Goal: Information Seeking & Learning: Learn about a topic

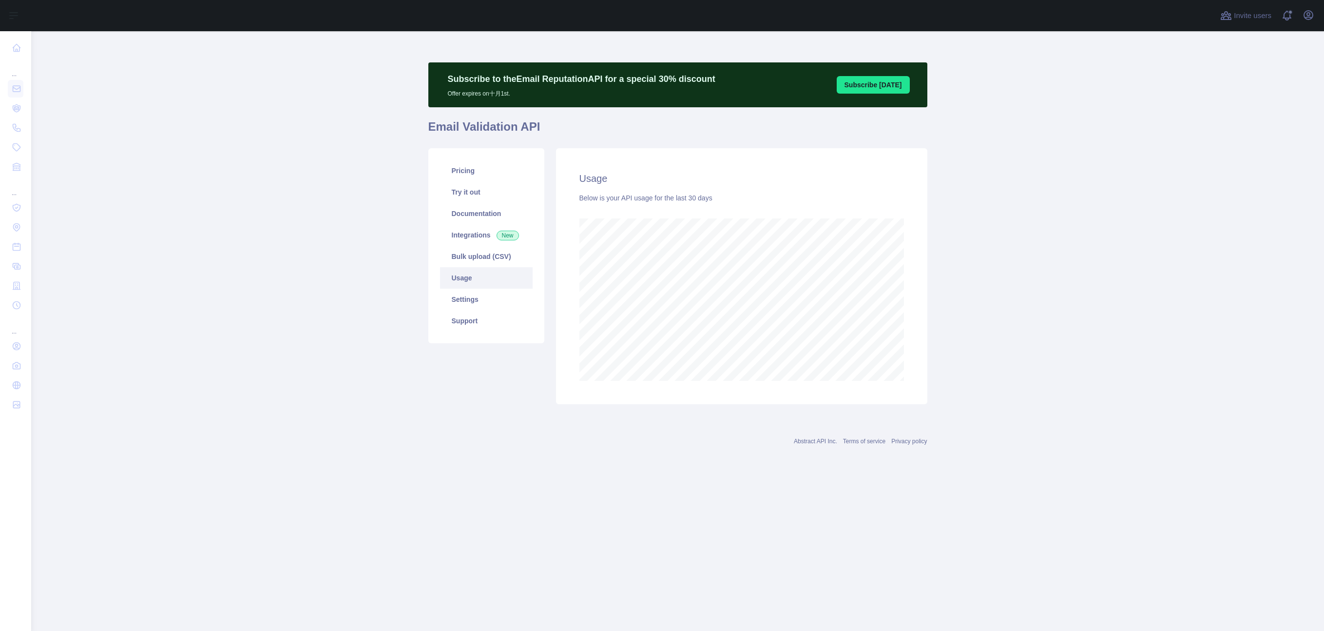
scroll to position [599, 1293]
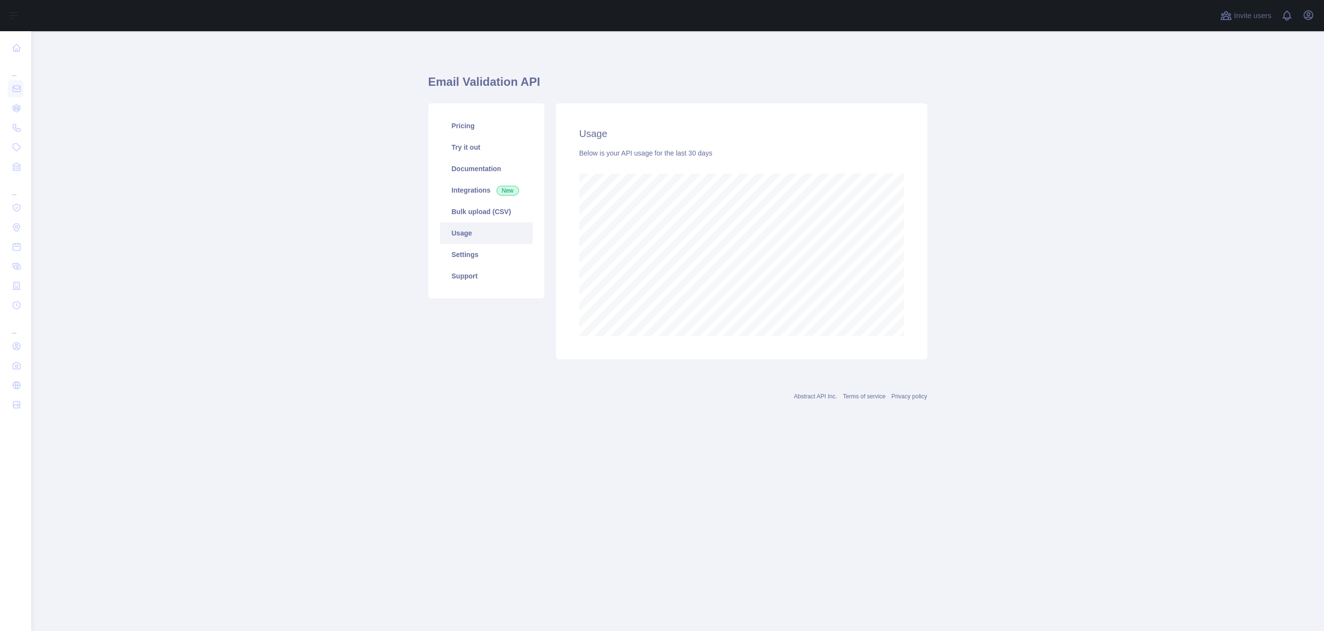
scroll to position [599, 1293]
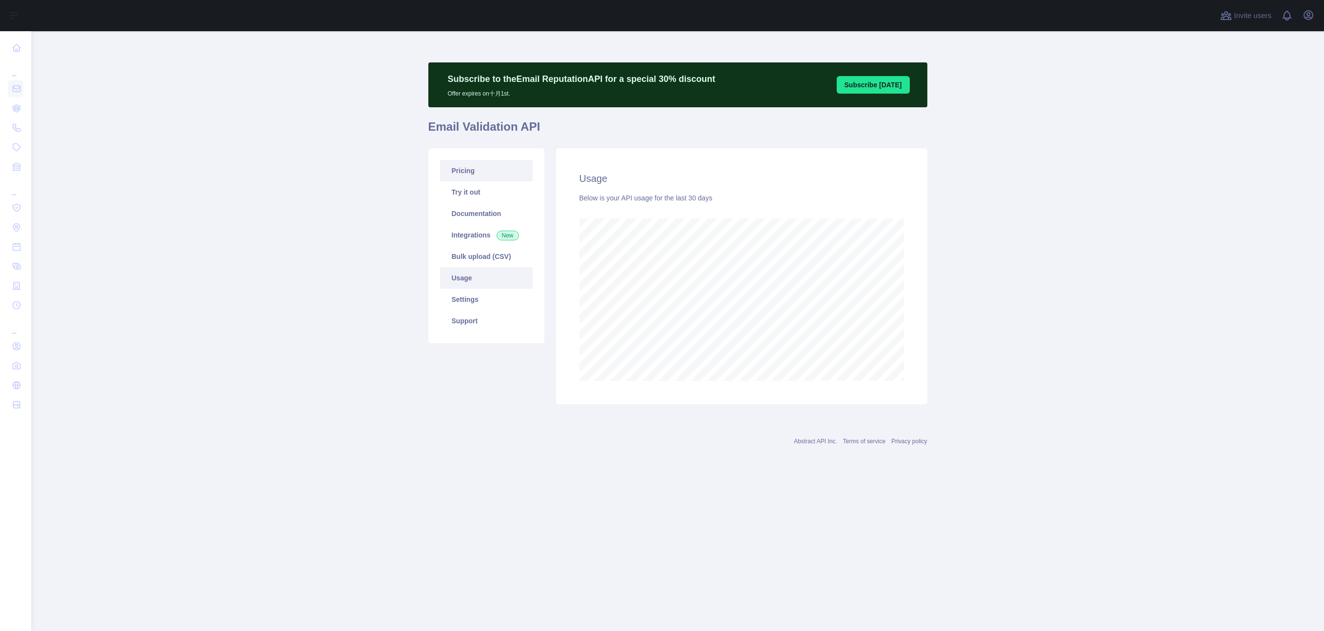
click at [479, 167] on link "Pricing" at bounding box center [486, 170] width 93 height 21
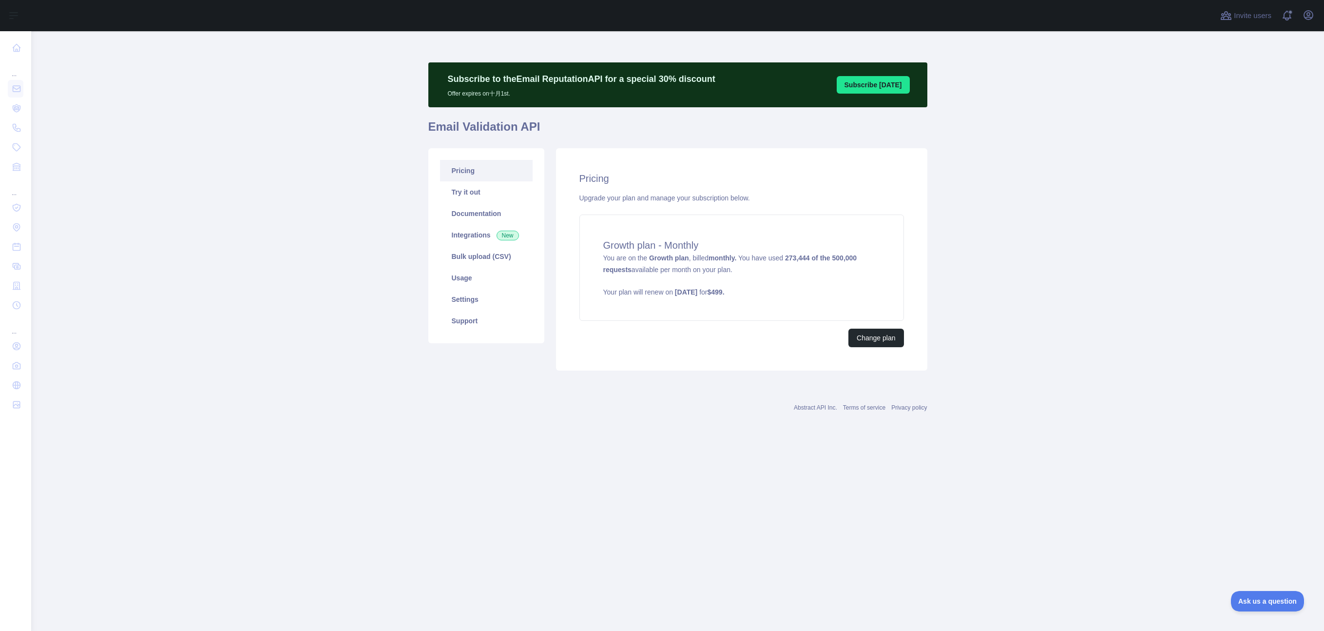
click at [266, 215] on main "Subscribe to the Email Reputation API for a special 30 % discount Offer expires…" at bounding box center [677, 330] width 1293 height 599
click at [323, 216] on main "Subscribe to the Email Reputation API for a special 30 % discount Offer expires…" at bounding box center [677, 330] width 1293 height 599
drag, startPoint x: 285, startPoint y: 224, endPoint x: 332, endPoint y: 264, distance: 61.9
click at [285, 224] on main "Subscribe to the Email Reputation API for a special 30 % discount Offer expires…" at bounding box center [677, 330] width 1293 height 599
click at [467, 281] on link "Usage" at bounding box center [486, 277] width 93 height 21
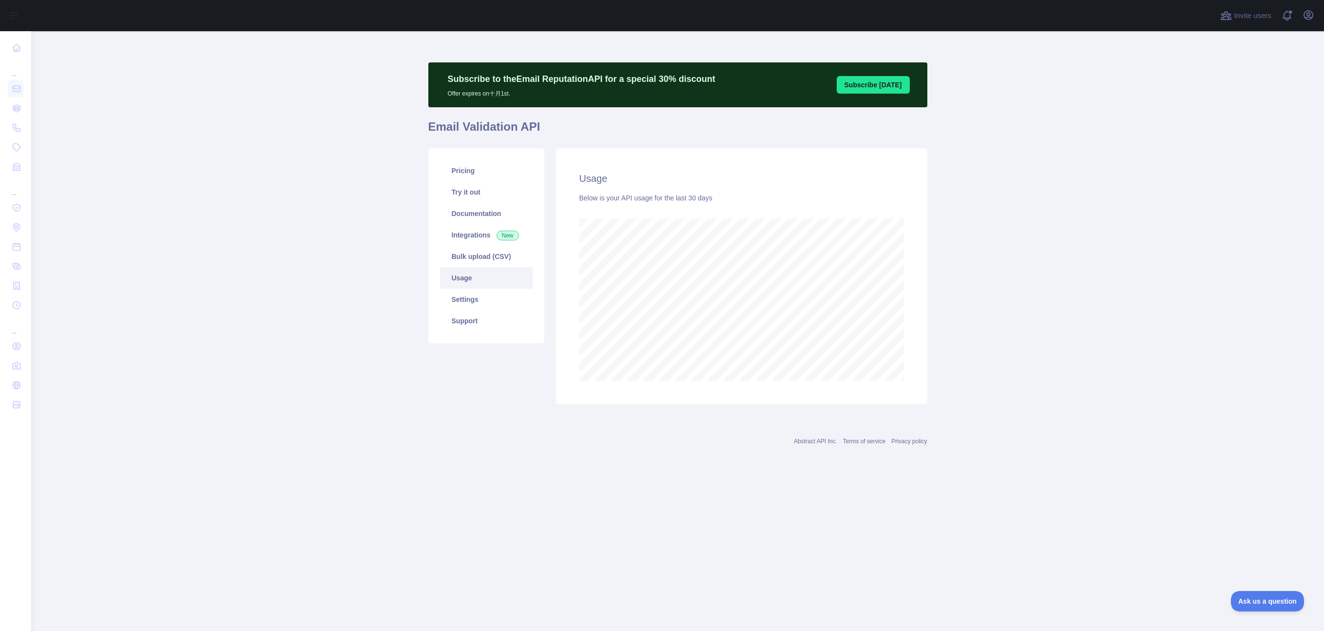
click at [185, 196] on main "Subscribe to the Email Reputation API for a special 30 % discount Offer expires…" at bounding box center [677, 330] width 1293 height 599
